Goal: Information Seeking & Learning: Find specific page/section

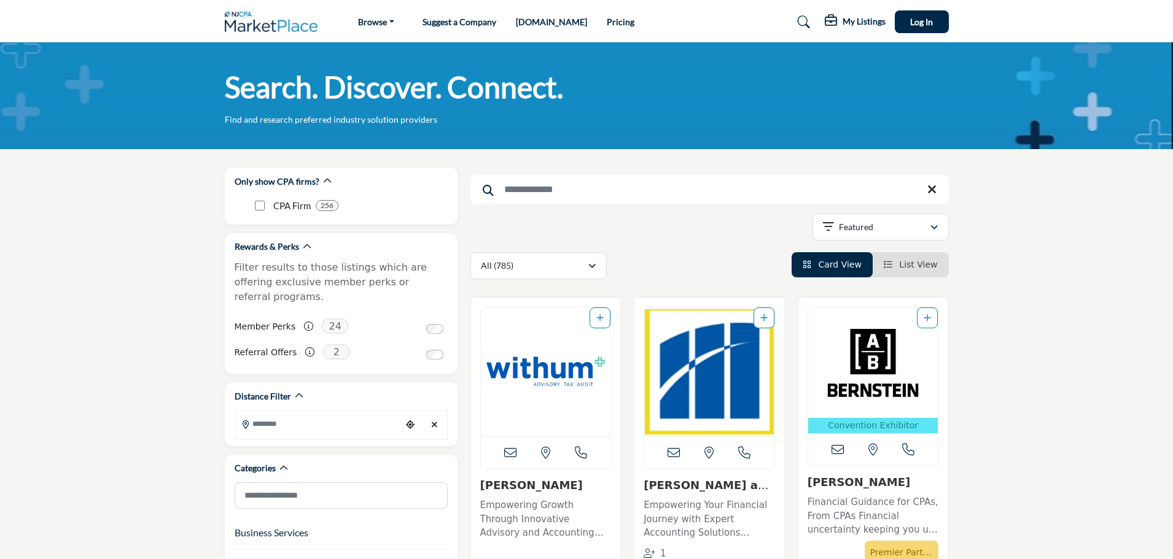
click at [518, 194] on input "Search Keyword" at bounding box center [709, 189] width 478 height 29
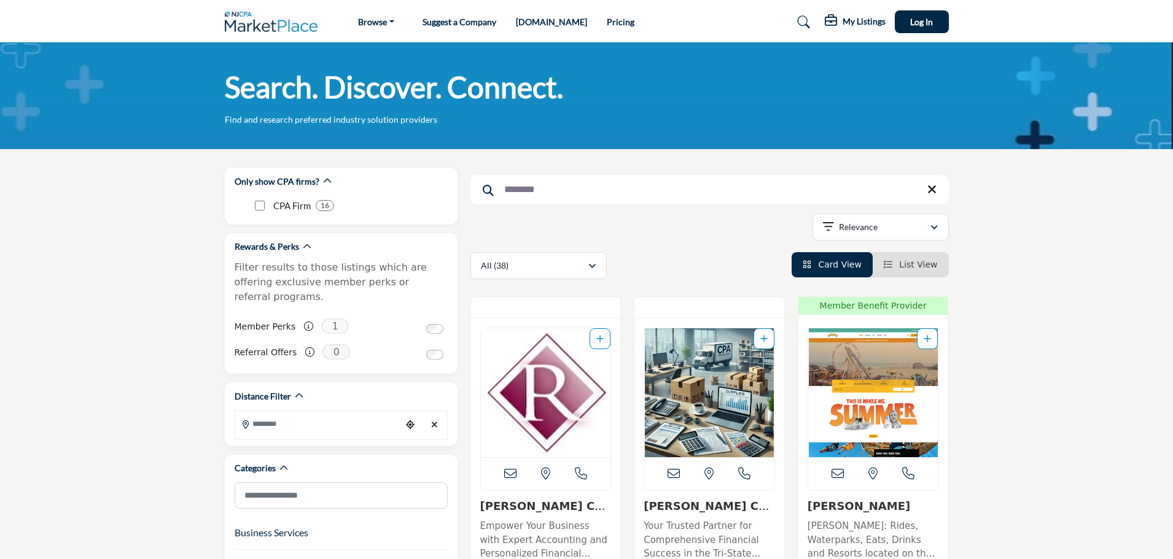
click at [550, 184] on input "********" at bounding box center [709, 189] width 478 height 29
drag, startPoint x: 548, startPoint y: 192, endPoint x: 443, endPoint y: 193, distance: 105.0
click at [579, 189] on input "********" at bounding box center [709, 189] width 478 height 29
drag, startPoint x: 579, startPoint y: 193, endPoint x: 475, endPoint y: 194, distance: 104.4
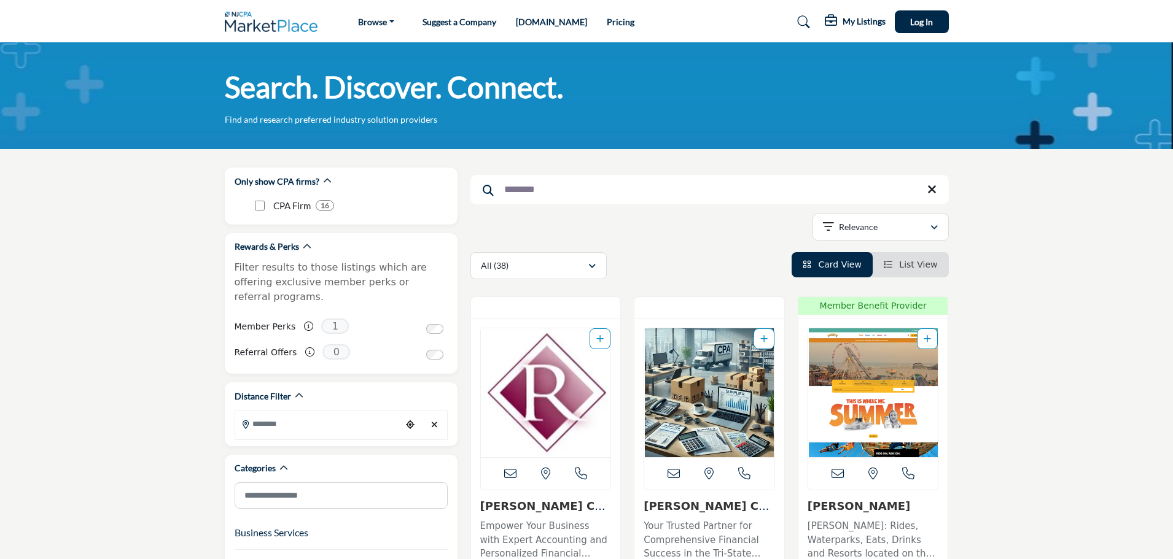
click at [475, 194] on input "********" at bounding box center [709, 189] width 478 height 29
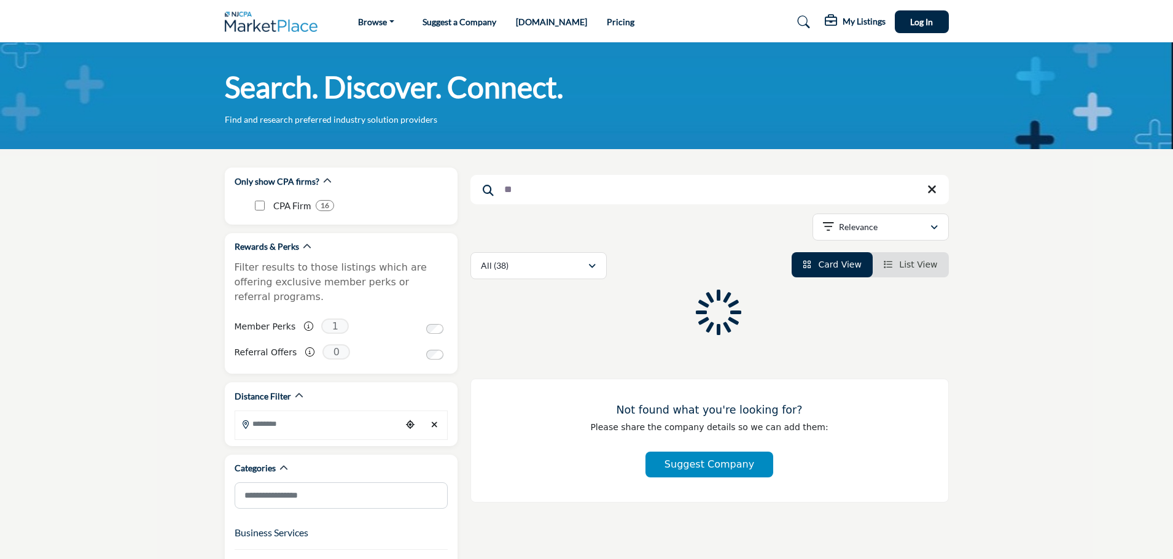
type input "*"
click at [574, 192] on input "Search Keyword" at bounding box center [709, 189] width 478 height 29
click at [537, 190] on input "Search Keyword" at bounding box center [709, 189] width 478 height 29
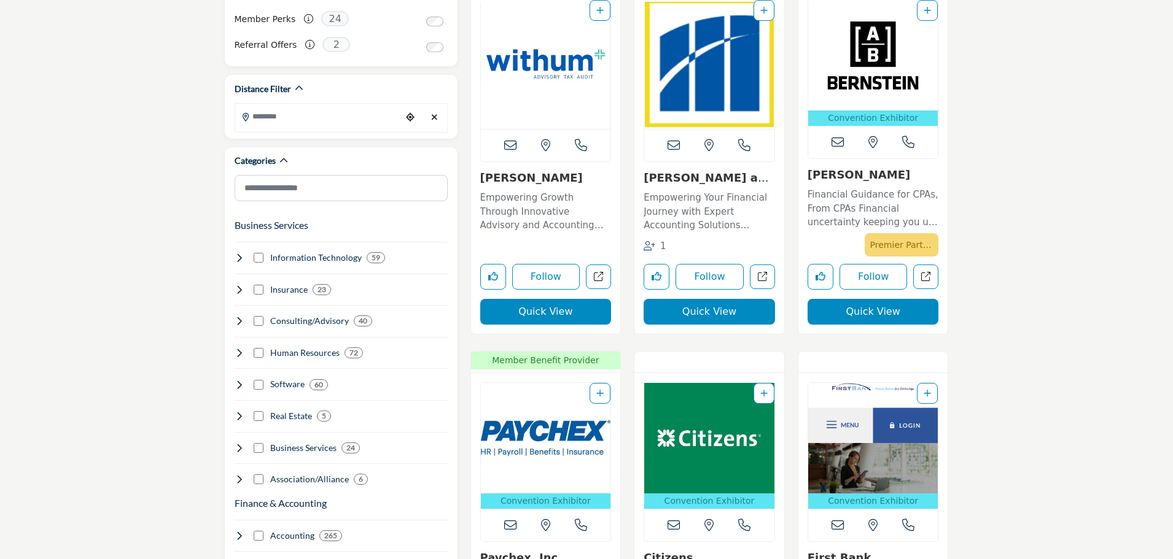
scroll to position [491, 0]
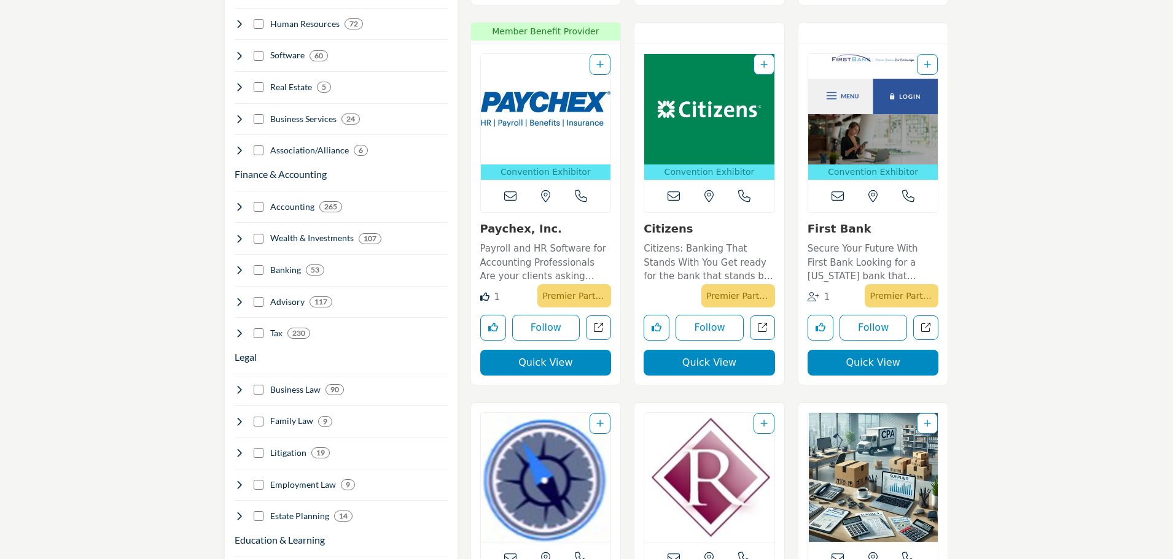
scroll to position [368, 0]
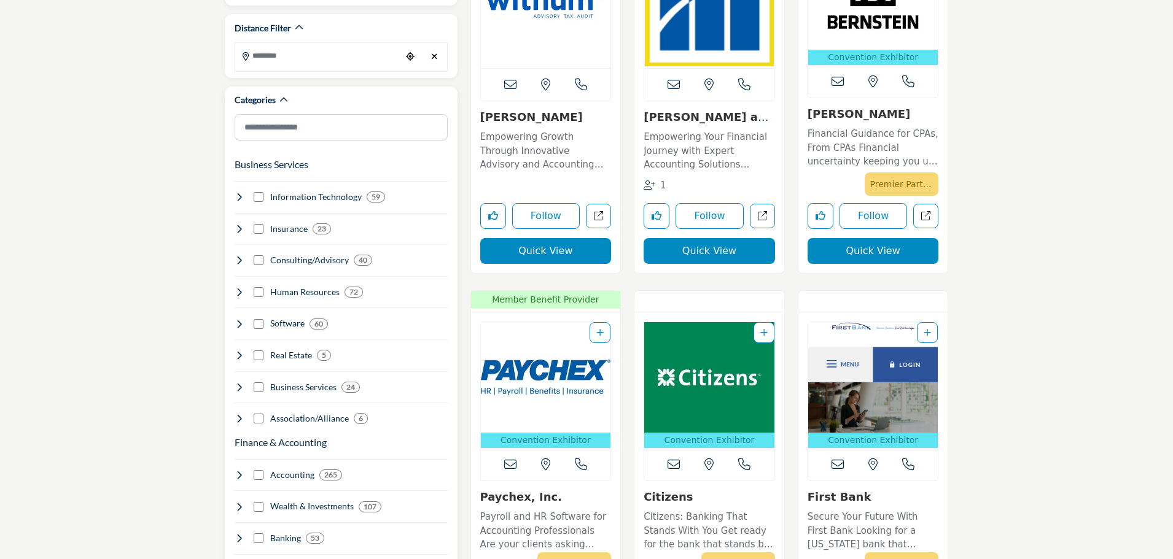
type input "**"
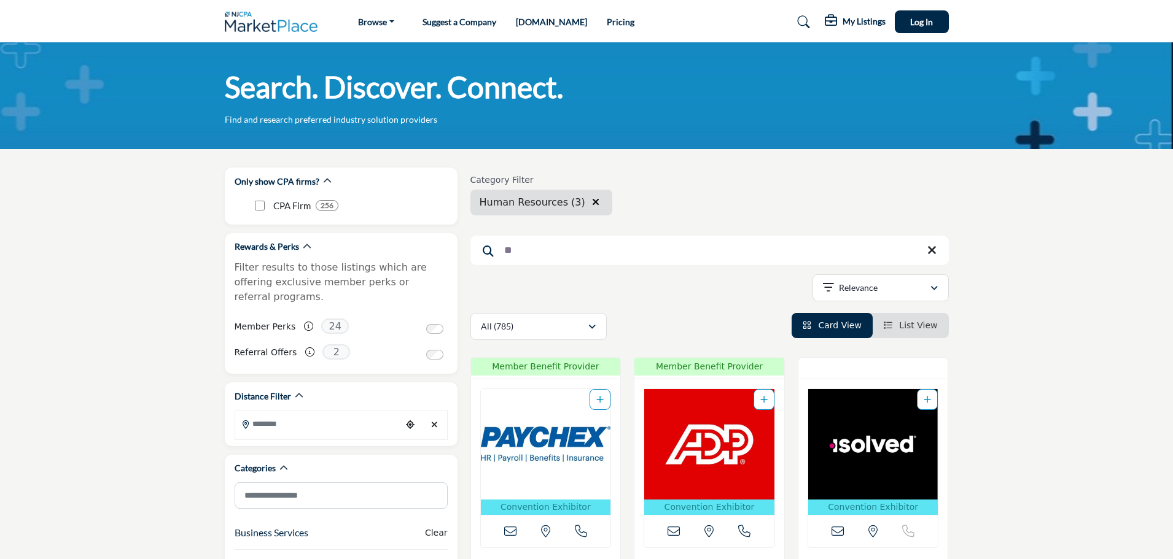
click at [592, 206] on icon "button" at bounding box center [595, 202] width 7 height 10
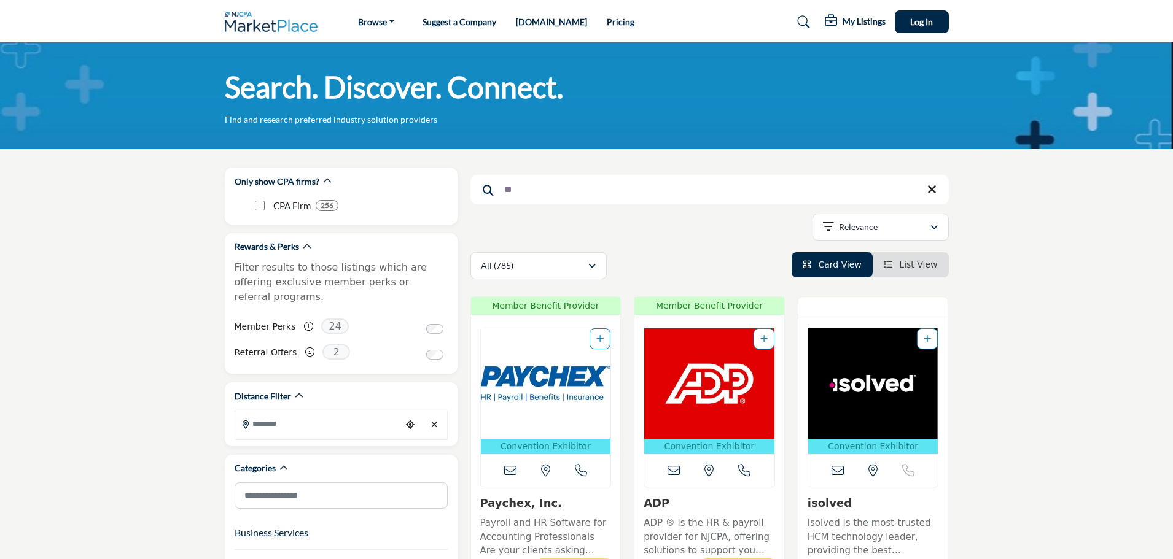
click at [934, 190] on icon at bounding box center [931, 190] width 9 height 12
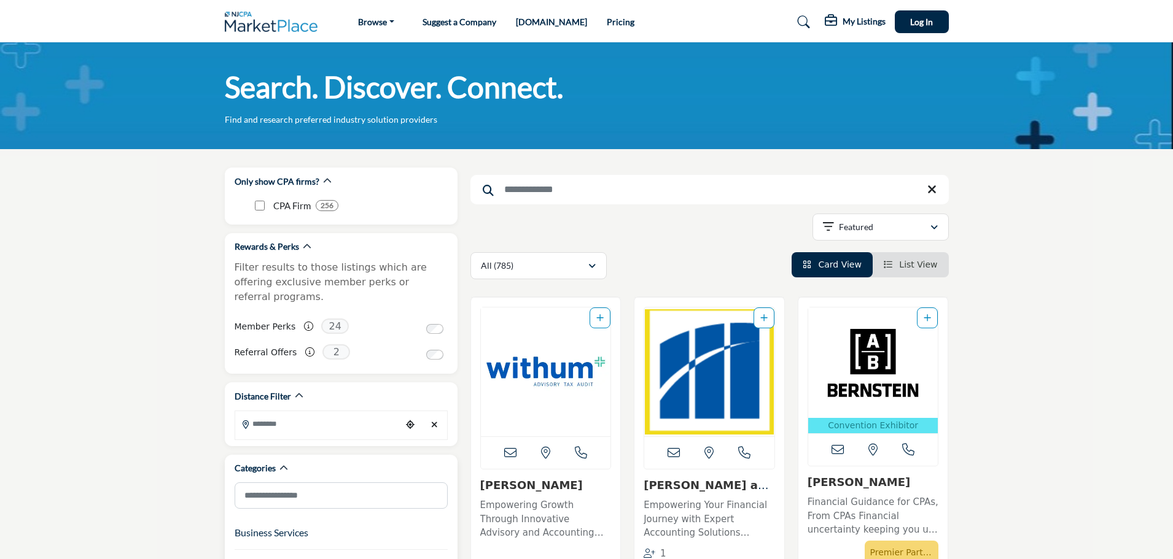
scroll to position [246, 0]
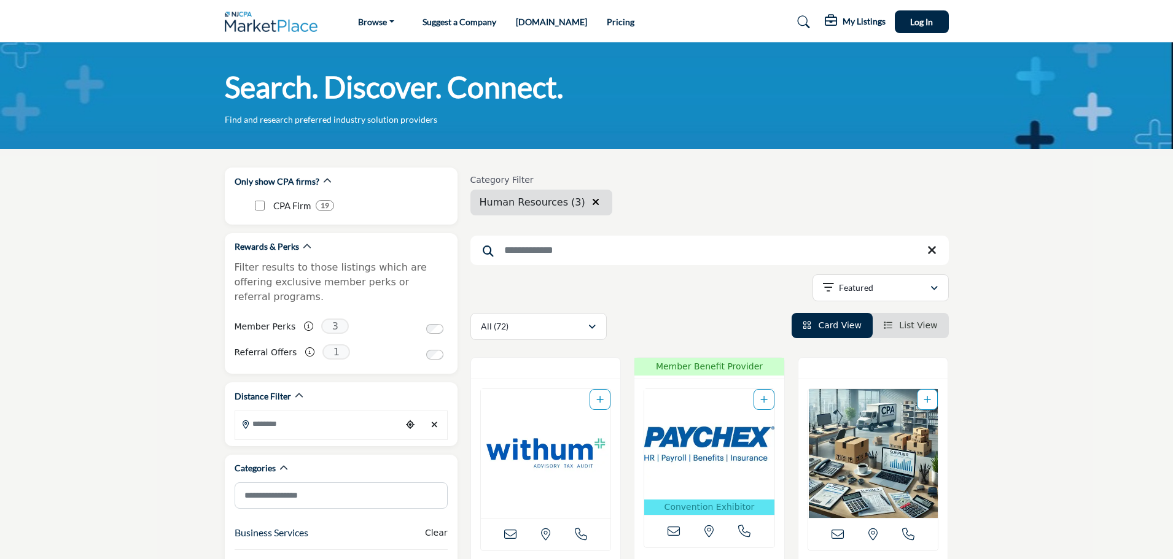
click at [588, 249] on input "Search Keyword" at bounding box center [709, 250] width 478 height 29
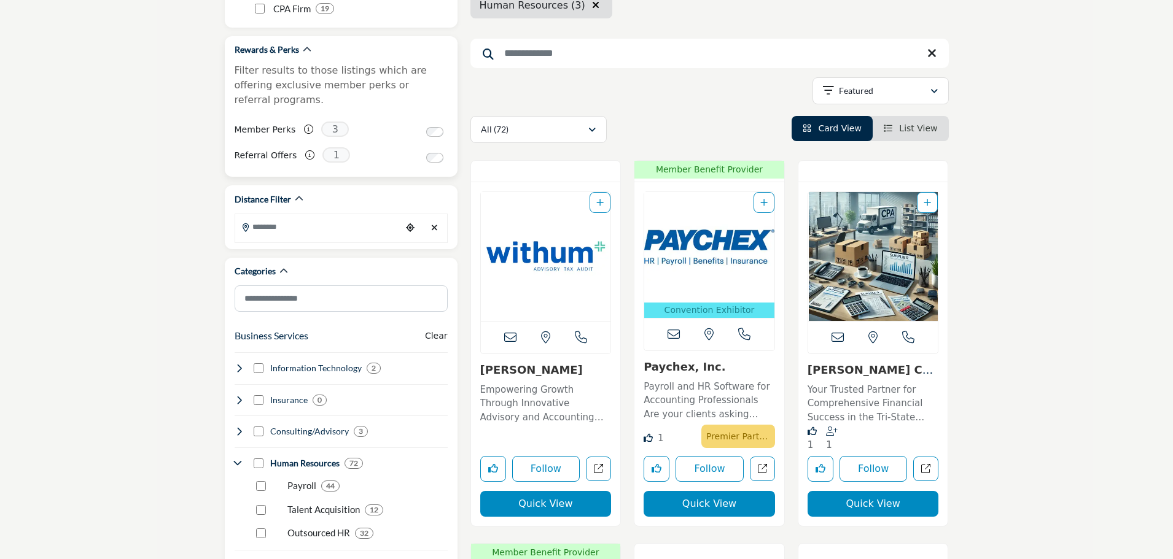
scroll to position [430, 0]
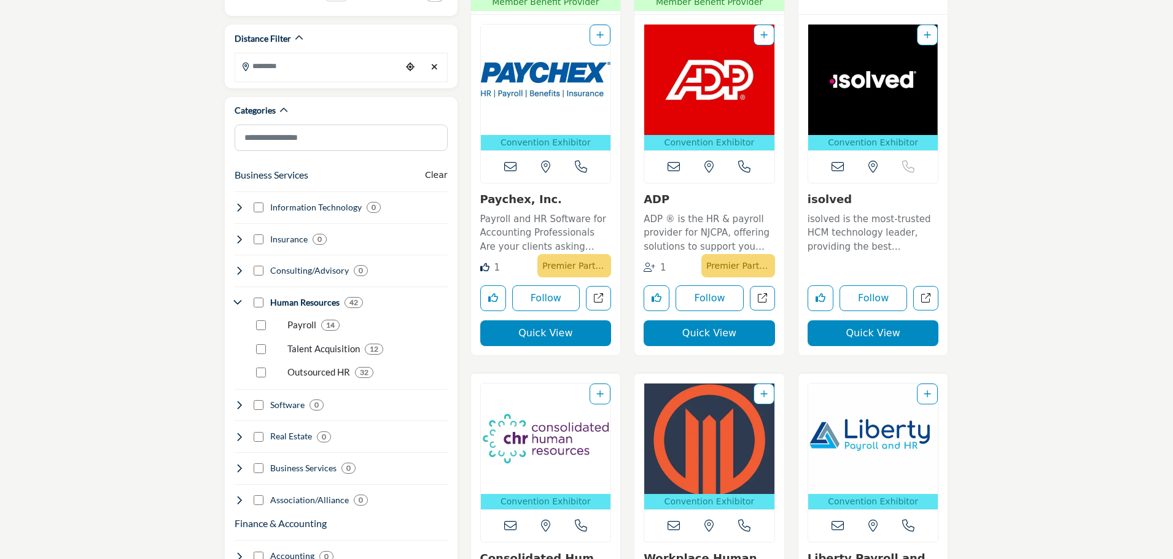
scroll to position [368, 0]
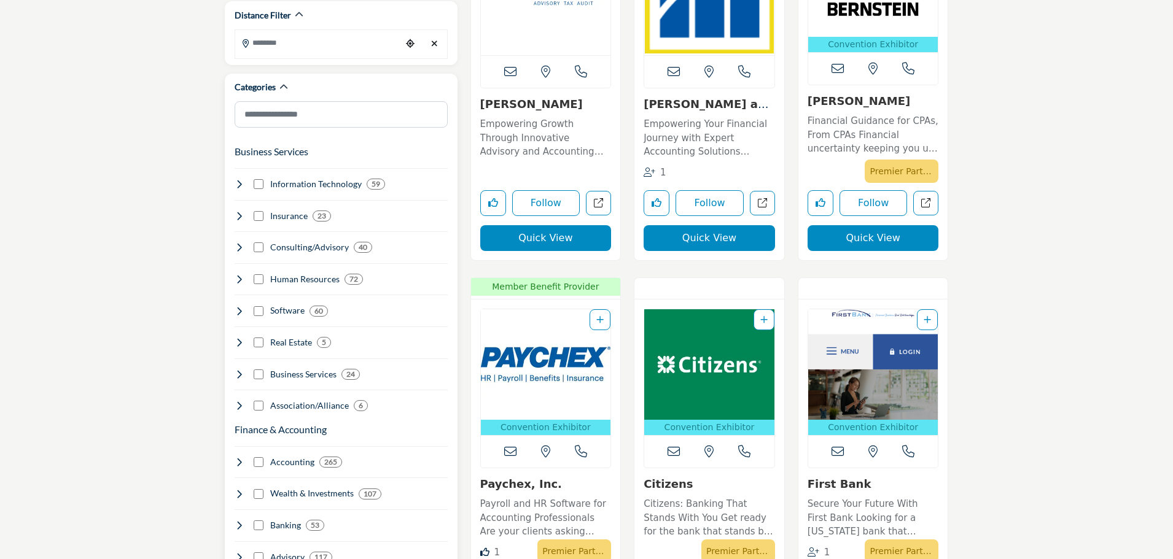
scroll to position [368, 0]
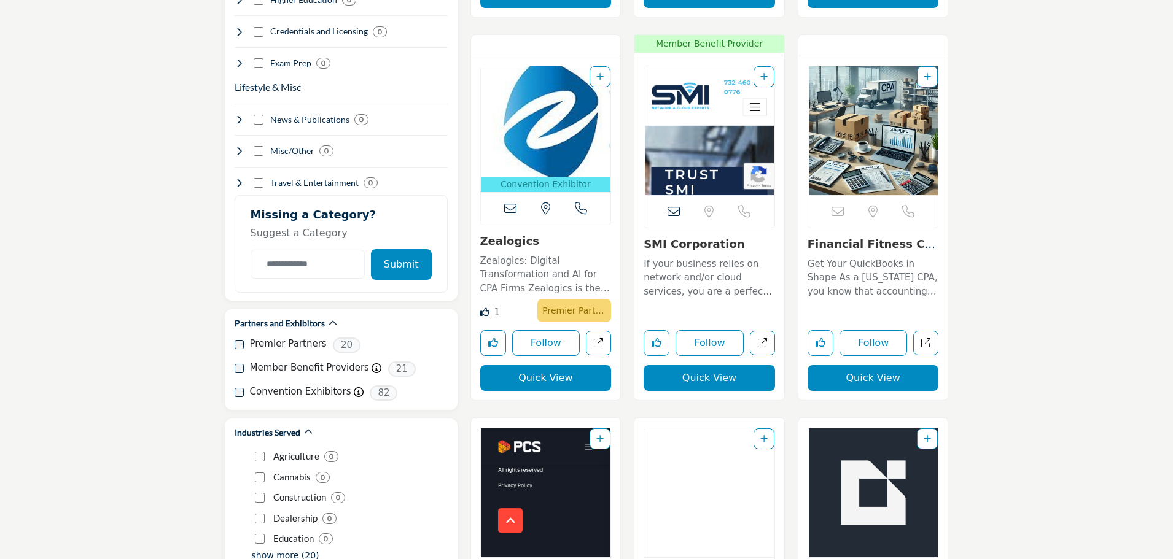
scroll to position [1412, 0]
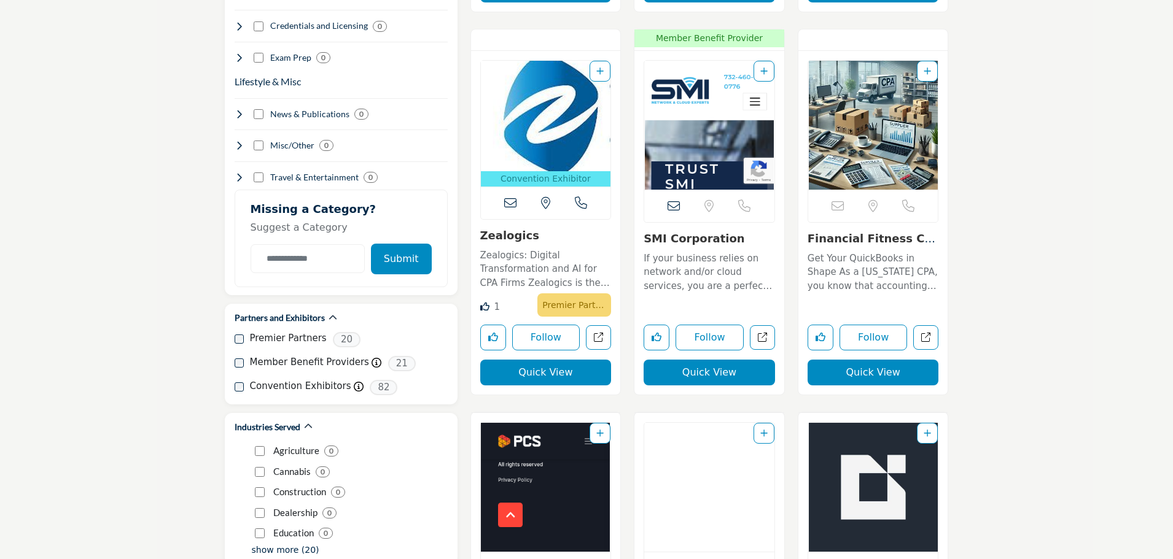
click at [502, 239] on link "Zealogics" at bounding box center [509, 235] width 59 height 13
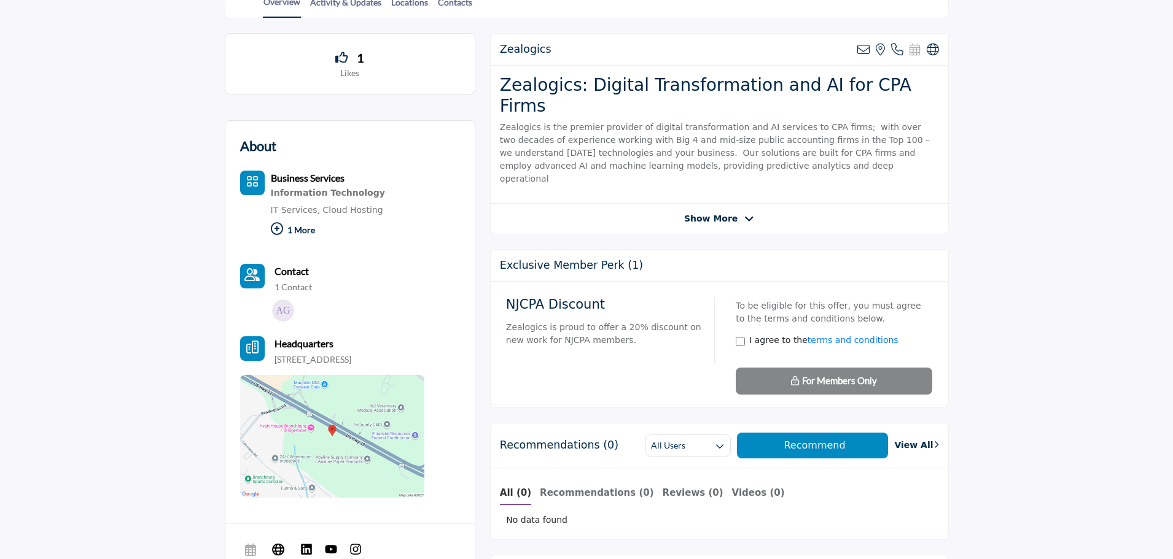
scroll to position [246, 0]
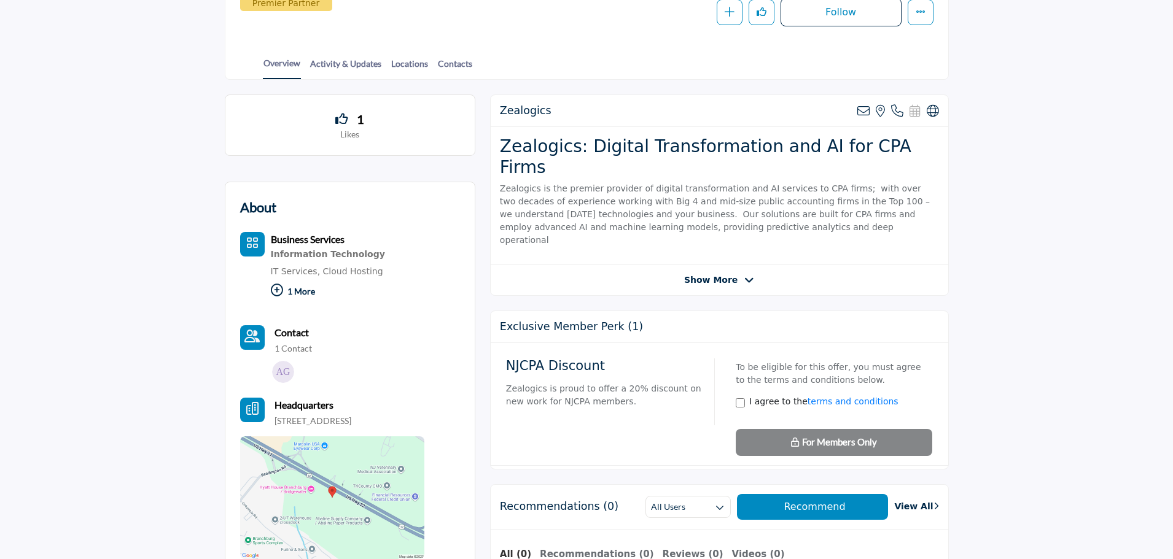
click at [306, 290] on p "1 More" at bounding box center [328, 293] width 114 height 26
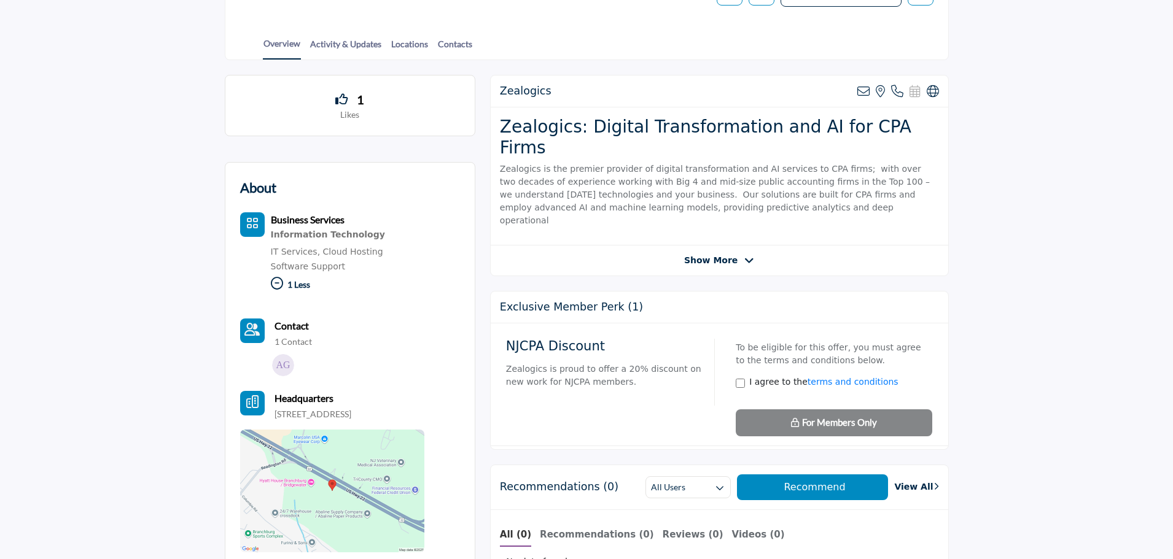
scroll to position [61, 0]
